Goal: Communication & Community: Answer question/provide support

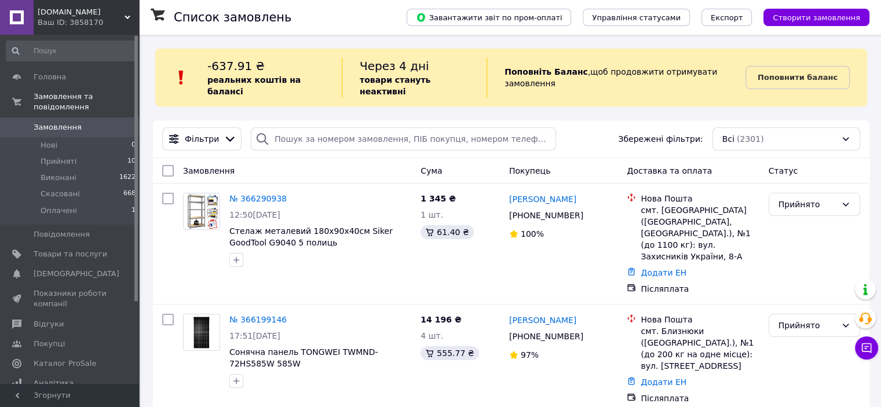
drag, startPoint x: 535, startPoint y: 255, endPoint x: 304, endPoint y: 156, distance: 251.3
click at [304, 161] on div "Замовлення" at bounding box center [297, 171] width 238 height 21
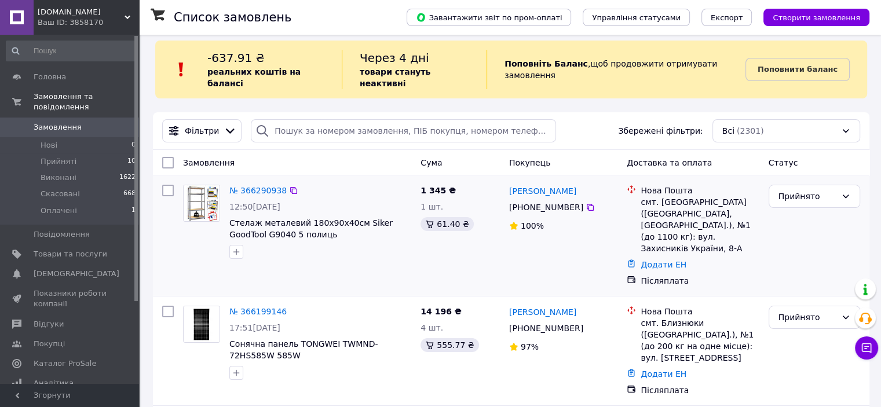
scroll to position [44, 0]
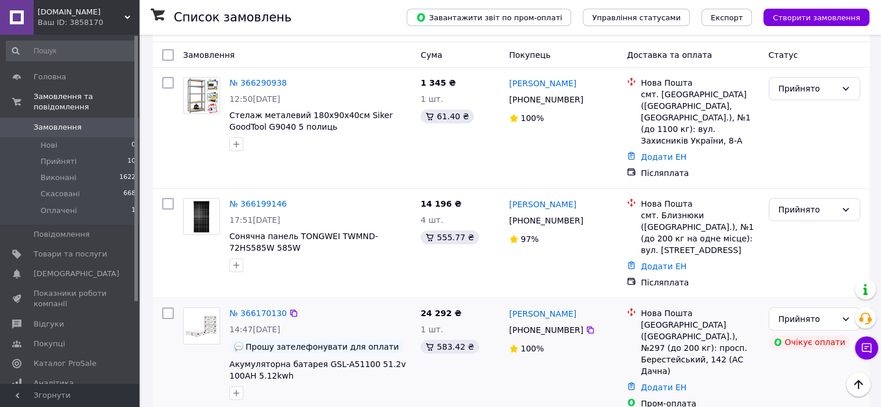
scroll to position [58, 0]
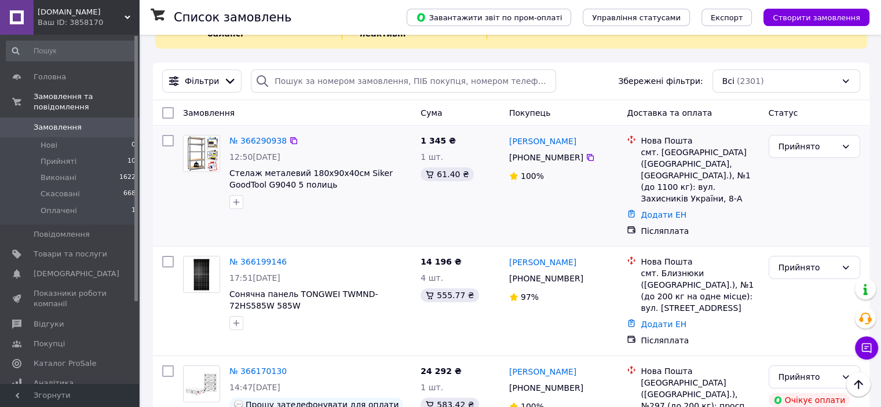
click at [185, 151] on img at bounding box center [202, 154] width 36 height 36
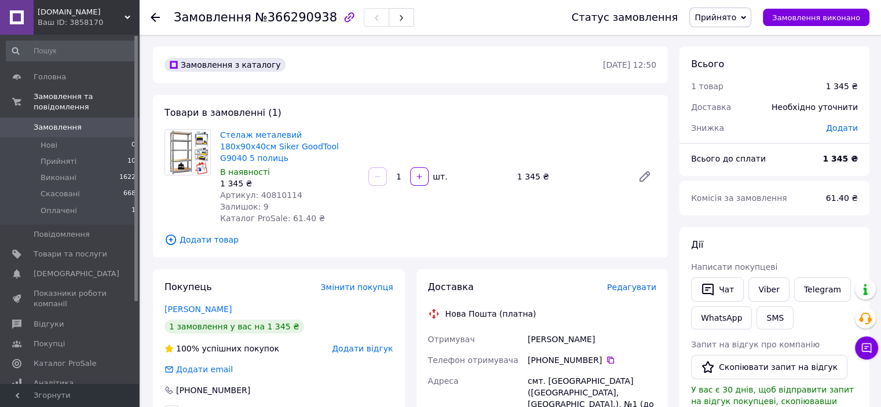
click at [95, 122] on span "Замовлення" at bounding box center [71, 127] width 74 height 10
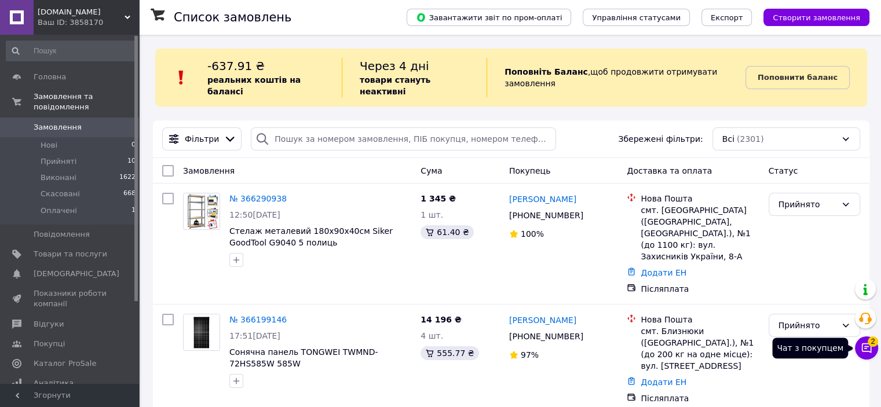
click at [870, 347] on span "2" at bounding box center [873, 342] width 10 height 10
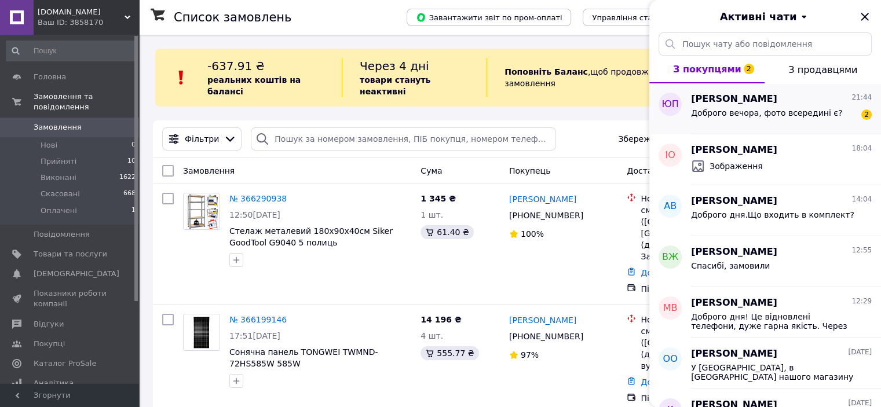
click at [782, 119] on div "Доброго вечора, фото всередині є?" at bounding box center [766, 116] width 151 height 16
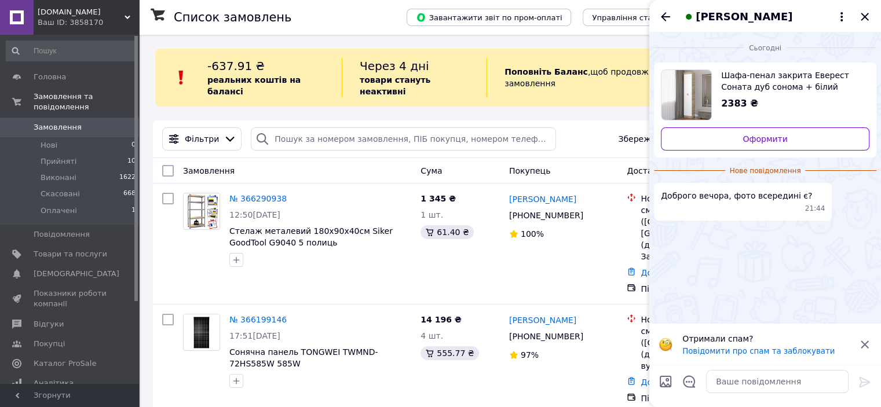
click at [681, 114] on img "Переглянути товар" at bounding box center [687, 95] width 50 height 50
drag, startPoint x: 742, startPoint y: 81, endPoint x: 794, endPoint y: 88, distance: 53.2
click at [794, 88] on div "Шафа-пенал закрита Еверест Соната дуб сонома + білий (DTM-2275) 2383 ₴ Оформити" at bounding box center [765, 110] width 223 height 95
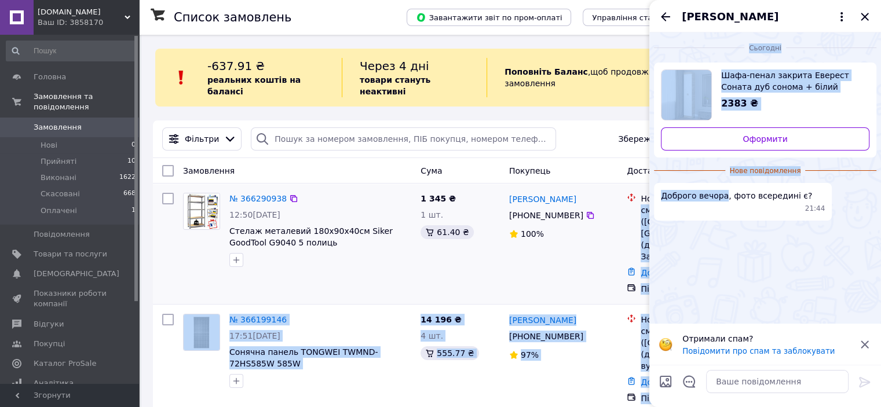
drag, startPoint x: 721, startPoint y: 197, endPoint x: 640, endPoint y: 196, distance: 81.7
click at [719, 188] on div "Доброго вечора, фото всередині є? 21:44" at bounding box center [743, 202] width 178 height 38
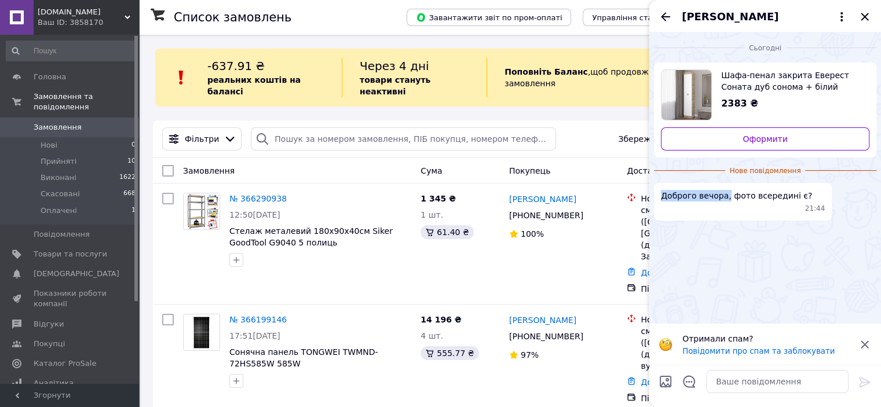
drag, startPoint x: 723, startPoint y: 198, endPoint x: 662, endPoint y: 196, distance: 60.9
click at [662, 196] on span "Доброго вечора, фото всередині є?" at bounding box center [736, 196] width 151 height 12
copy span "Доброго вечора,"
click at [760, 374] on textarea at bounding box center [777, 381] width 143 height 23
paste textarea "Доброго вечора,"
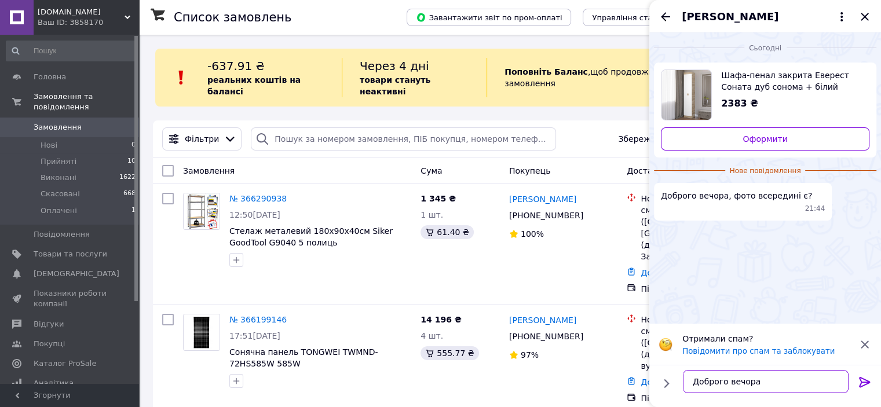
type textarea "Доброго вечора"
click at [864, 381] on icon at bounding box center [865, 382] width 14 height 14
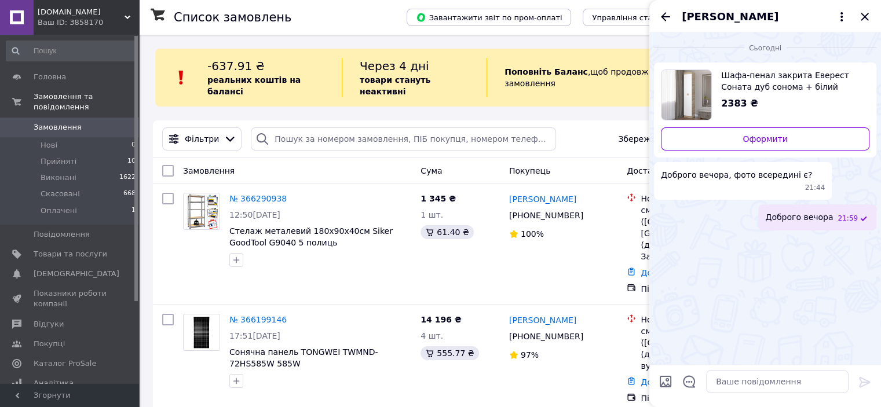
click at [665, 378] on input "Завантажити файли" at bounding box center [666, 382] width 14 height 14
type input "C:\fakepath\Шафа.png"
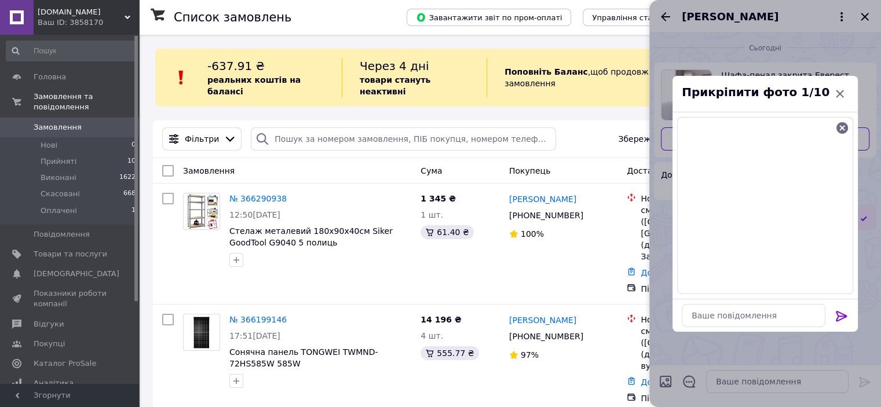
click at [838, 314] on icon at bounding box center [842, 316] width 14 height 14
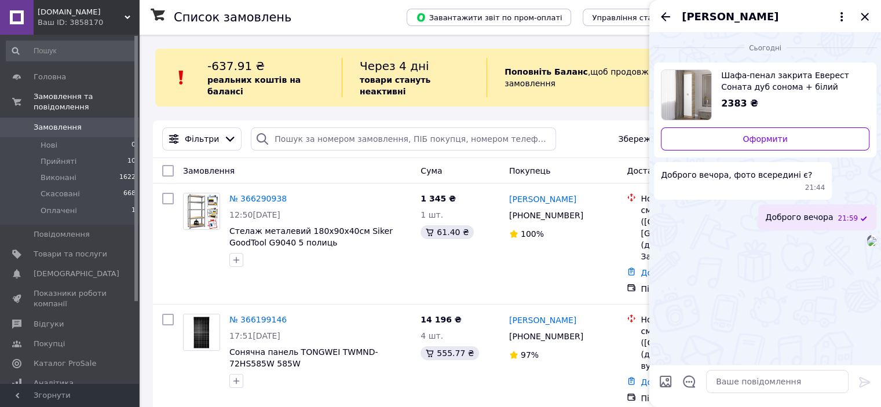
scroll to position [12, 0]
click at [664, 17] on icon "Назад" at bounding box center [665, 16] width 9 height 9
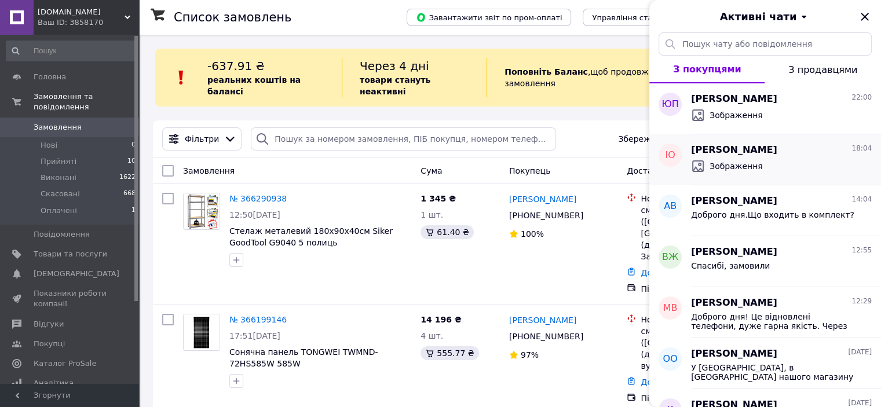
click at [751, 173] on div "Зображення" at bounding box center [727, 166] width 72 height 14
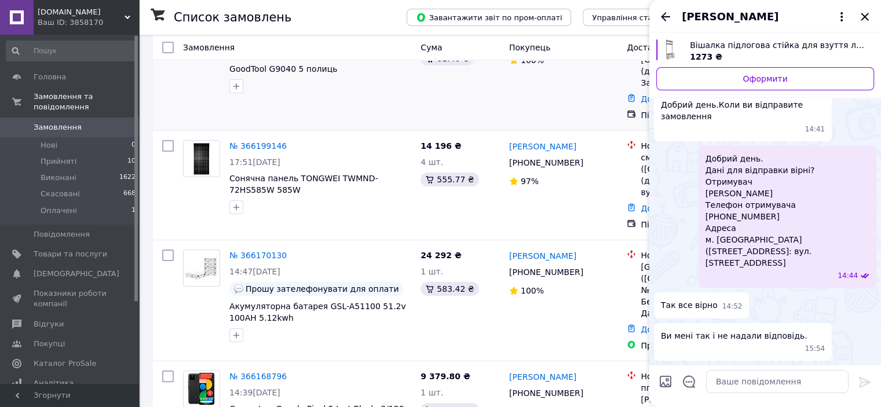
scroll to position [116, 0]
